Goal: Find specific page/section

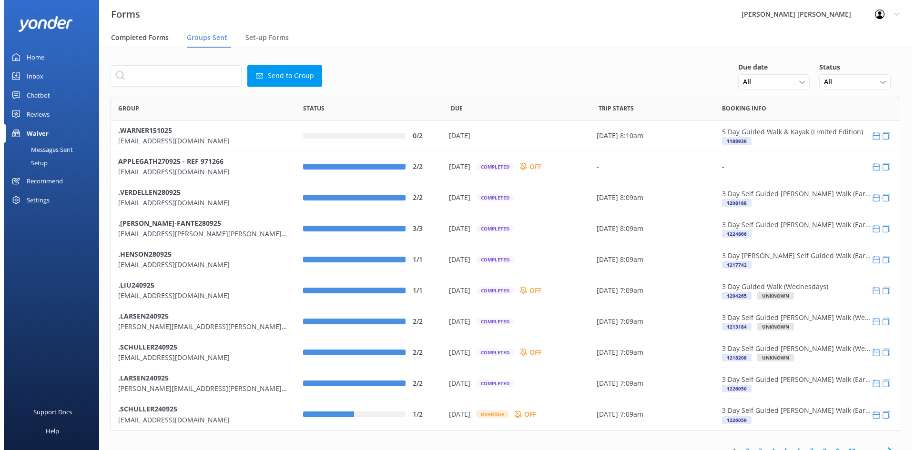
scroll to position [327, 782]
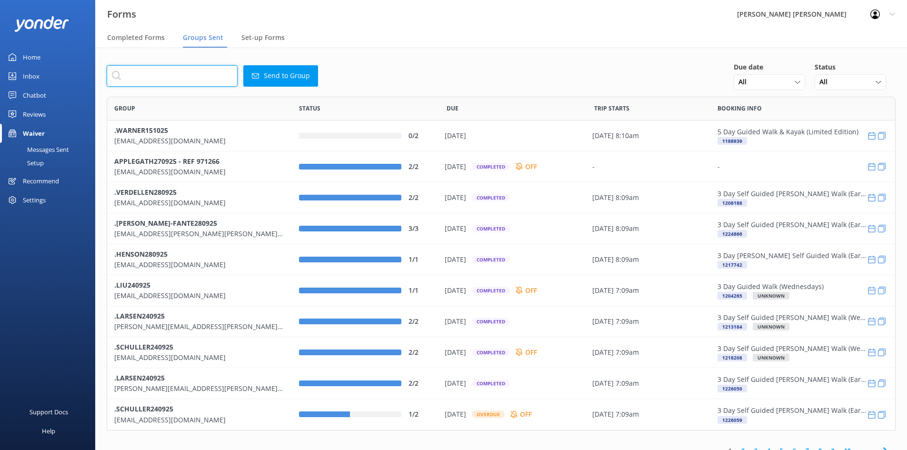
click at [192, 80] on input "text" at bounding box center [172, 75] width 131 height 21
paste input "brandon_loi@hotmail.com"
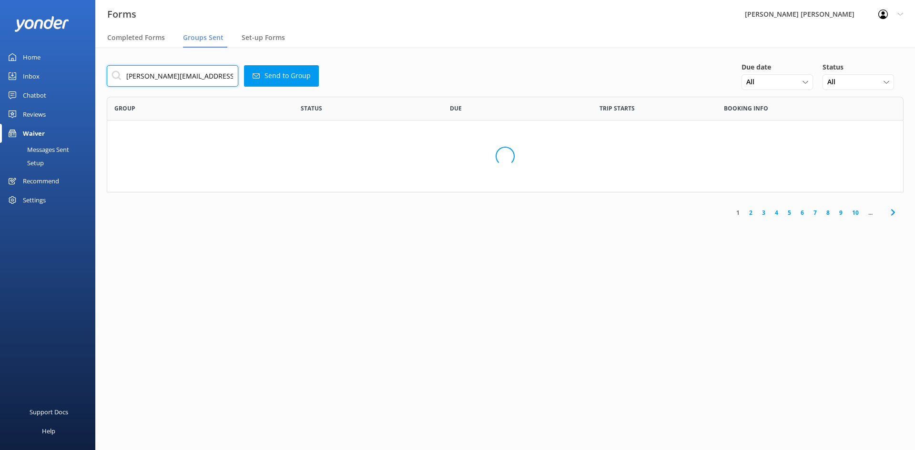
scroll to position [8, 8]
type input "brandon_loi@hotmail.com"
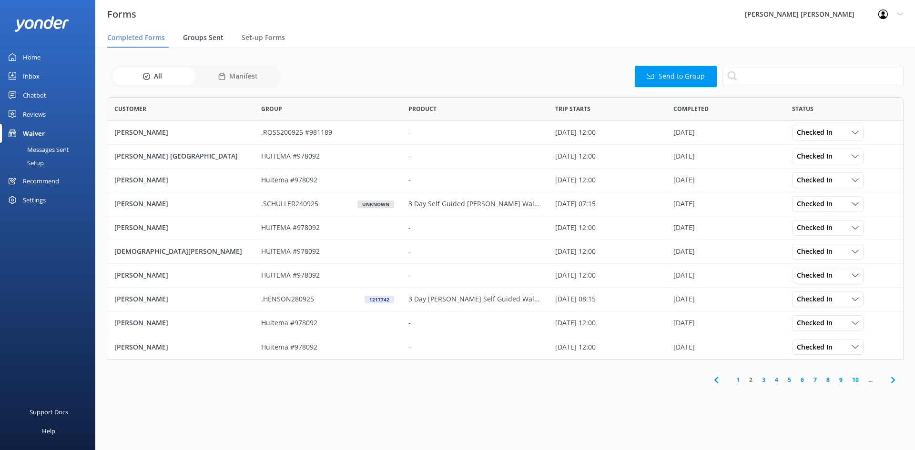
scroll to position [255, 789]
click at [735, 381] on link "1" at bounding box center [737, 379] width 13 height 9
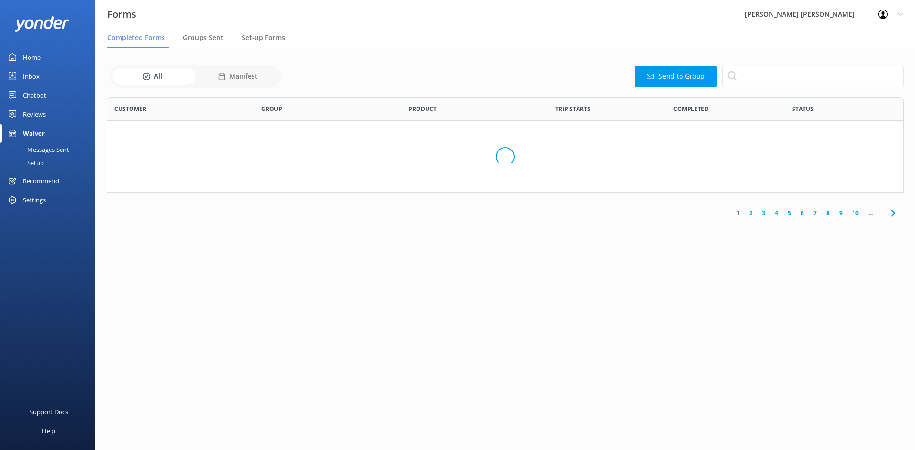
scroll to position [255, 789]
